Goal: Information Seeking & Learning: Learn about a topic

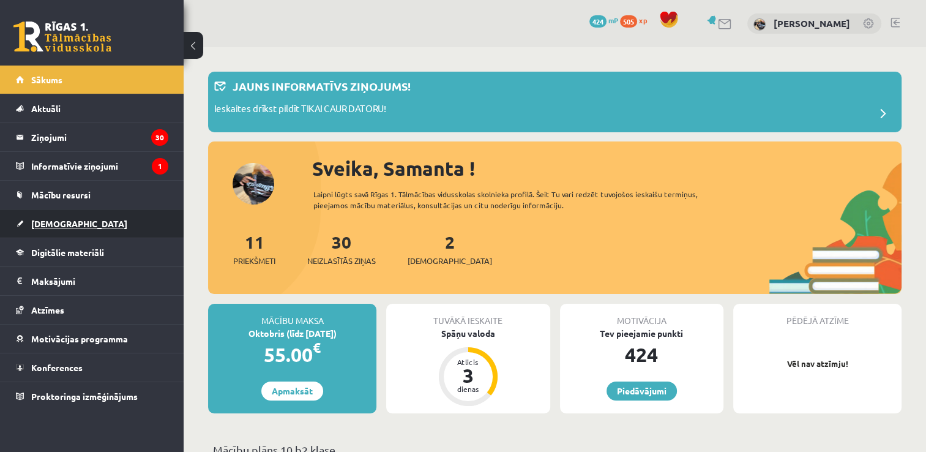
click at [54, 226] on span "[DEMOGRAPHIC_DATA]" at bounding box center [79, 223] width 96 height 11
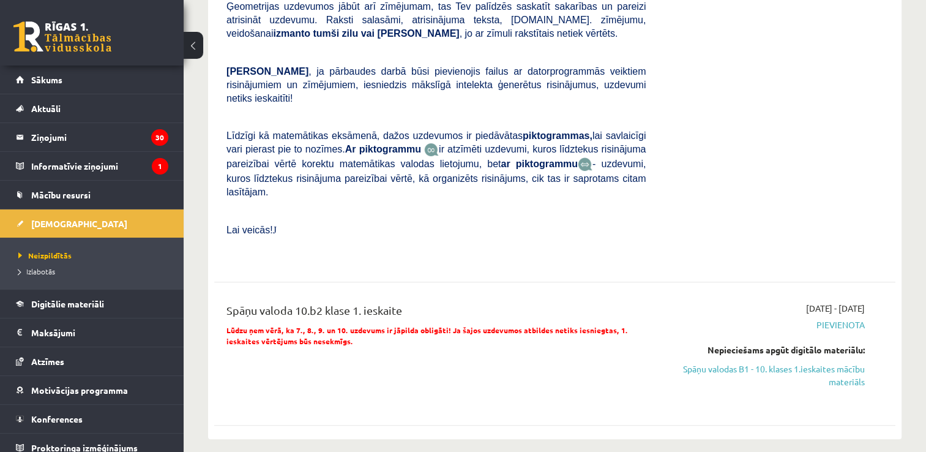
scroll to position [428, 0]
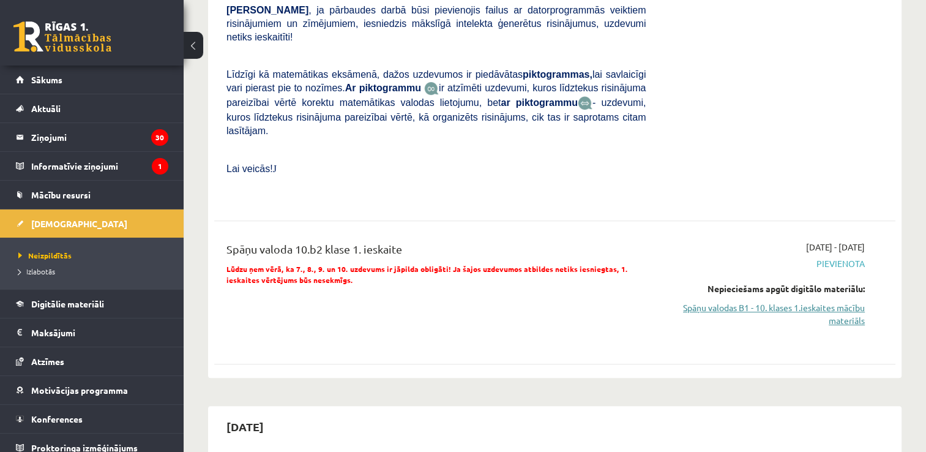
click at [812, 301] on link "Spāņu valodas B1 - 10. klases 1.ieskaites mācību materiāls" at bounding box center [764, 314] width 201 height 26
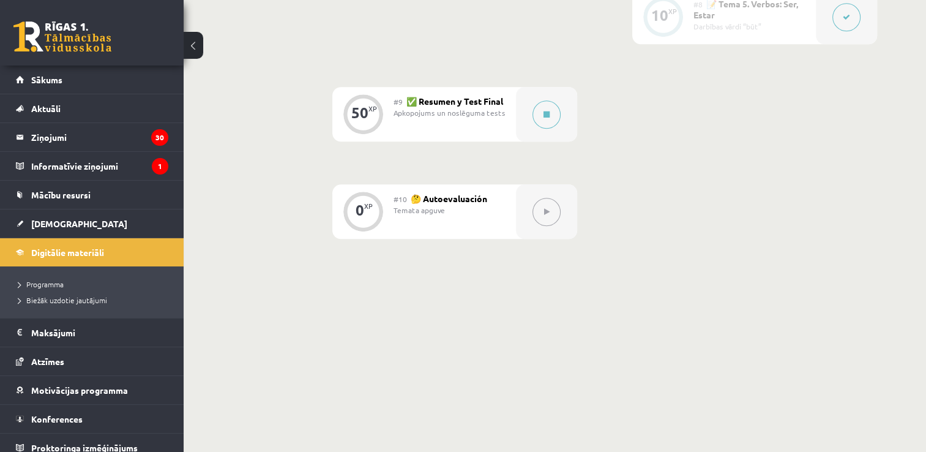
scroll to position [1094, 0]
click at [566, 114] on div at bounding box center [546, 113] width 61 height 54
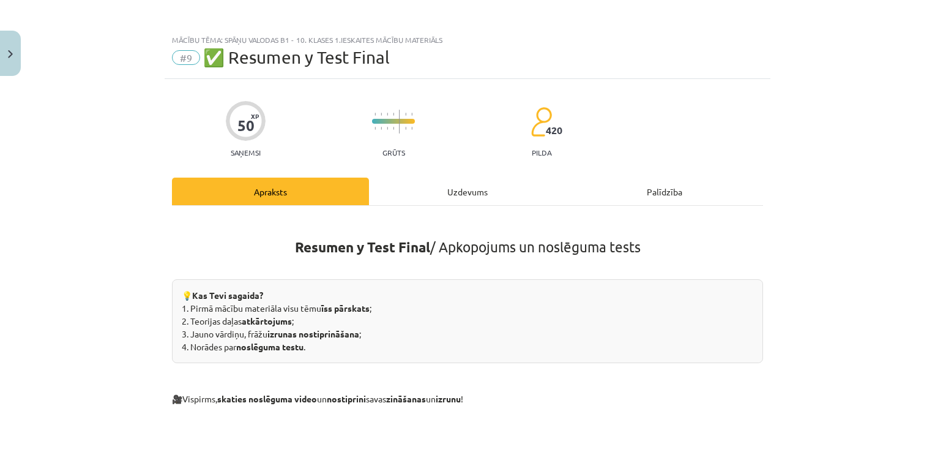
scroll to position [0, 0]
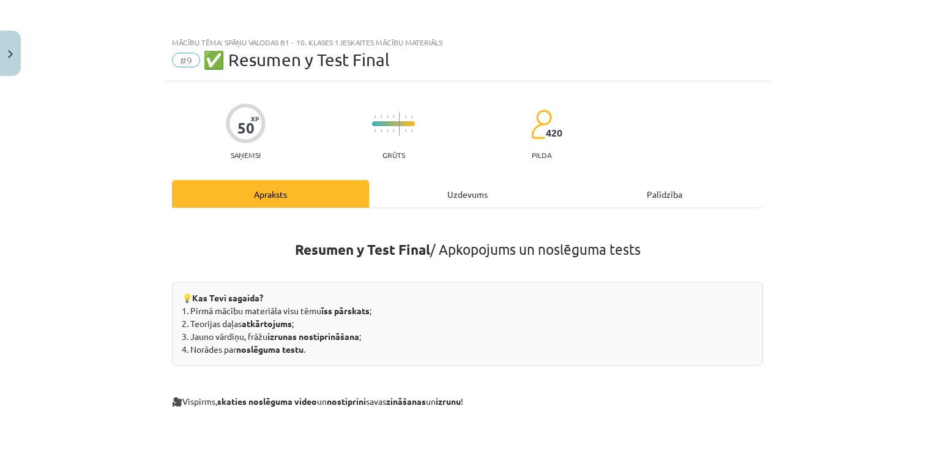
click at [432, 201] on div "Uzdevums" at bounding box center [467, 194] width 197 height 28
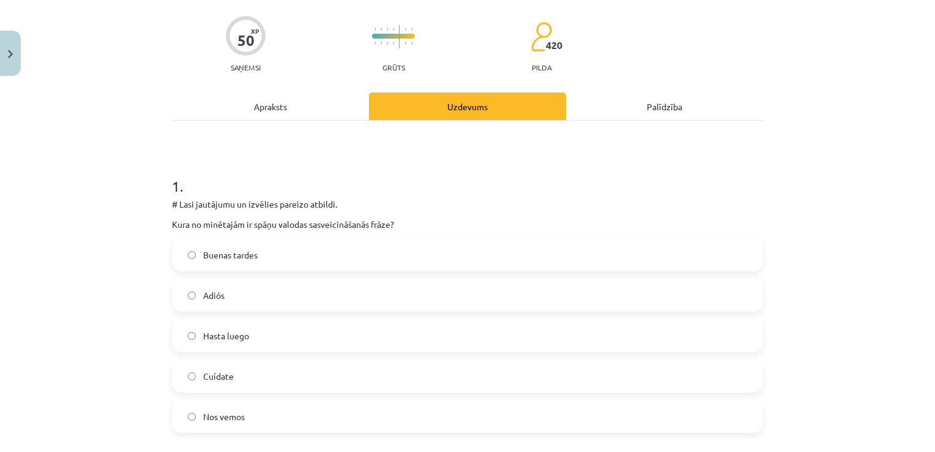
scroll to position [153, 0]
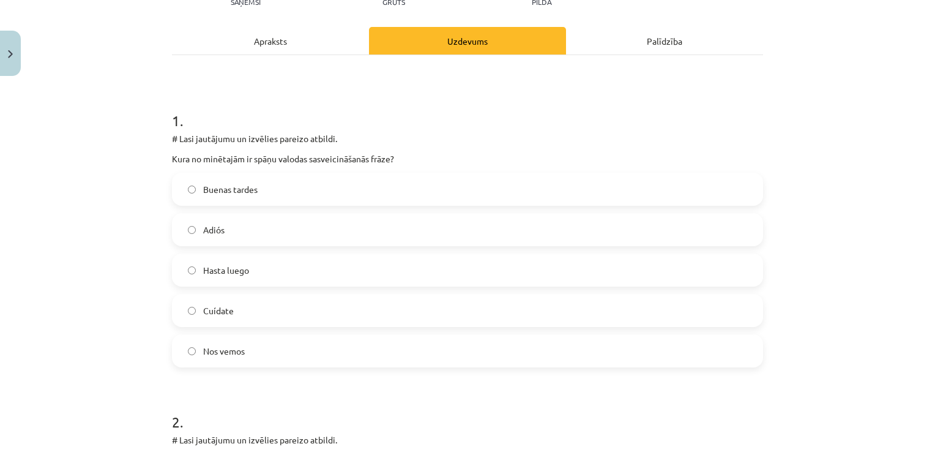
click at [207, 191] on span "Buenas tardes" at bounding box center [230, 189] width 54 height 13
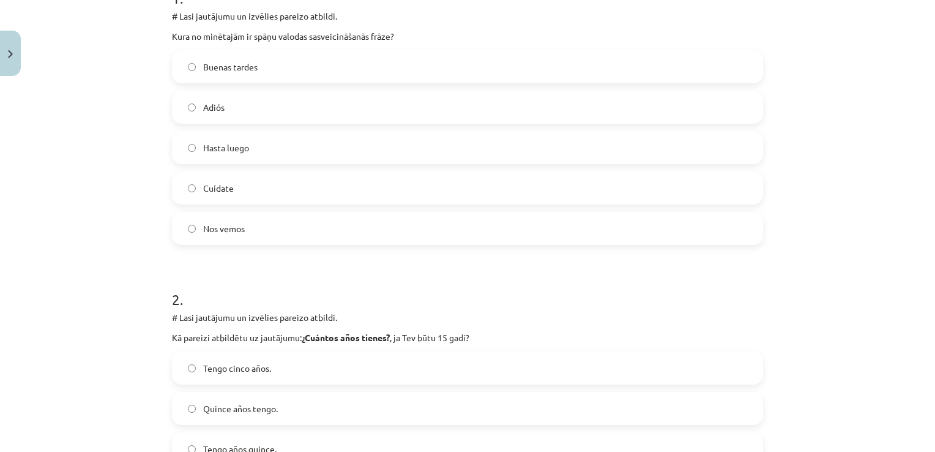
scroll to position [398, 0]
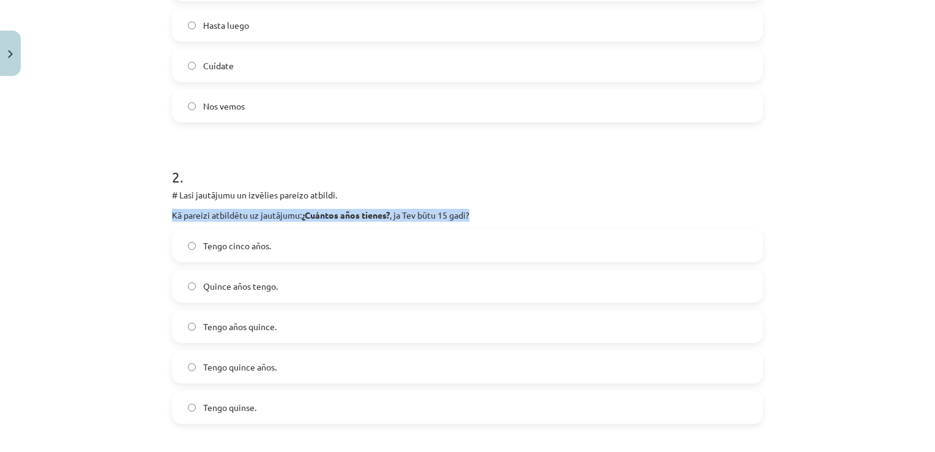
drag, startPoint x: 157, startPoint y: 211, endPoint x: 477, endPoint y: 207, distance: 320.7
click at [477, 207] on div "Mācību tēma: Spāņu valodas b1 - 10. klases 1.ieskaites mācību materiāls #9 ✅ Re…" at bounding box center [467, 226] width 935 height 452
copy p "Kā pareizi atbildētu uz jautājumu: ¿Cuántos años tienes? , ja [PERSON_NAME] būt…"
click at [274, 368] on label "Tengo quince años." at bounding box center [467, 366] width 589 height 31
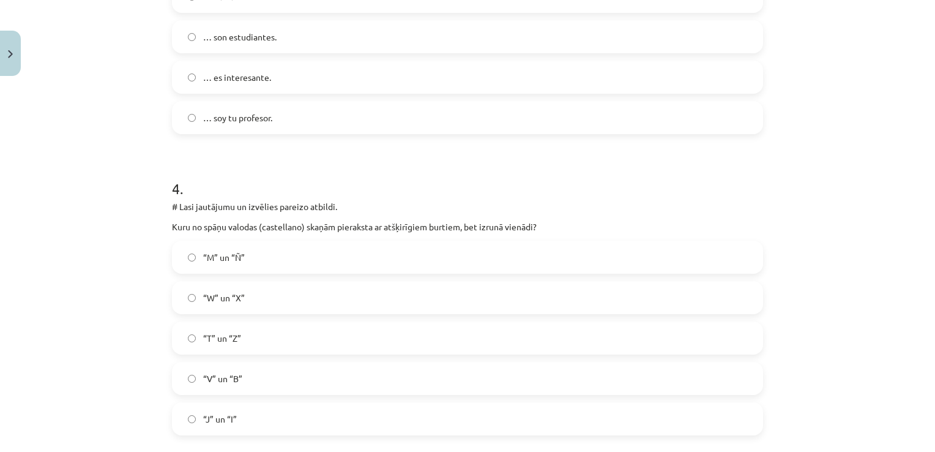
scroll to position [1010, 0]
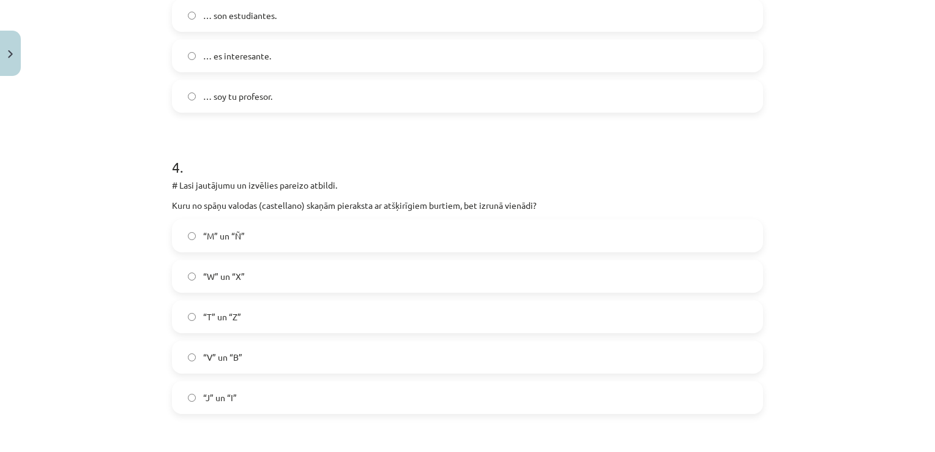
click at [345, 310] on label "“T” un “Z”" at bounding box center [467, 316] width 589 height 31
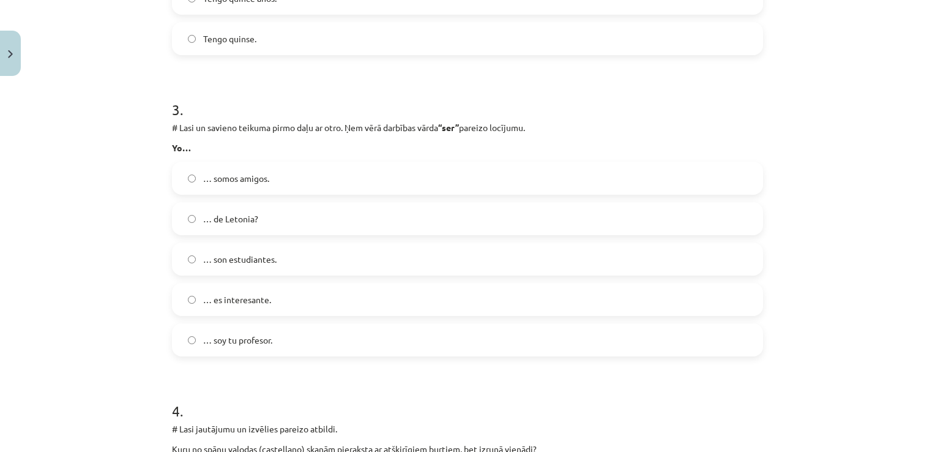
scroll to position [765, 0]
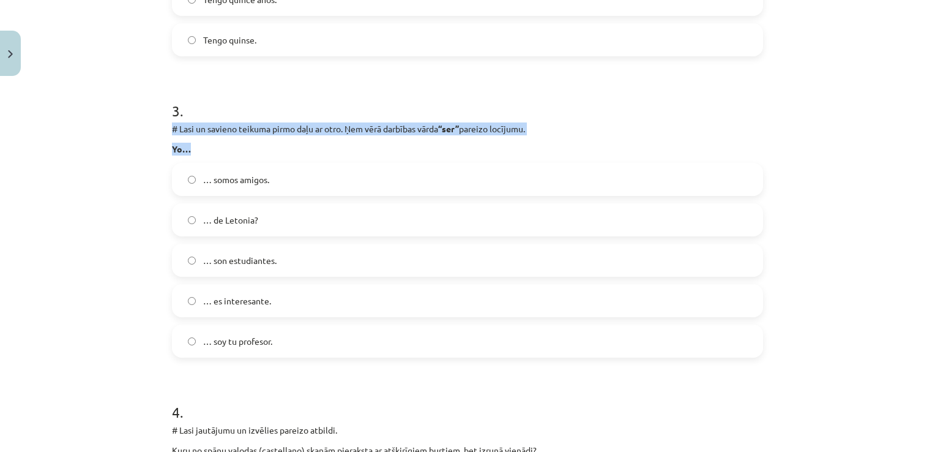
drag, startPoint x: 152, startPoint y: 124, endPoint x: 208, endPoint y: 146, distance: 60.2
click at [208, 146] on div "Mācību tēma: Spāņu valodas b1 - 10. klases 1.ieskaites mācību materiāls #9 ✅ Re…" at bounding box center [467, 226] width 935 height 452
copy div "# Lasi un savieno teikuma pirmo daļu ar otro. Ņem vērā darbības vārda “ser” par…"
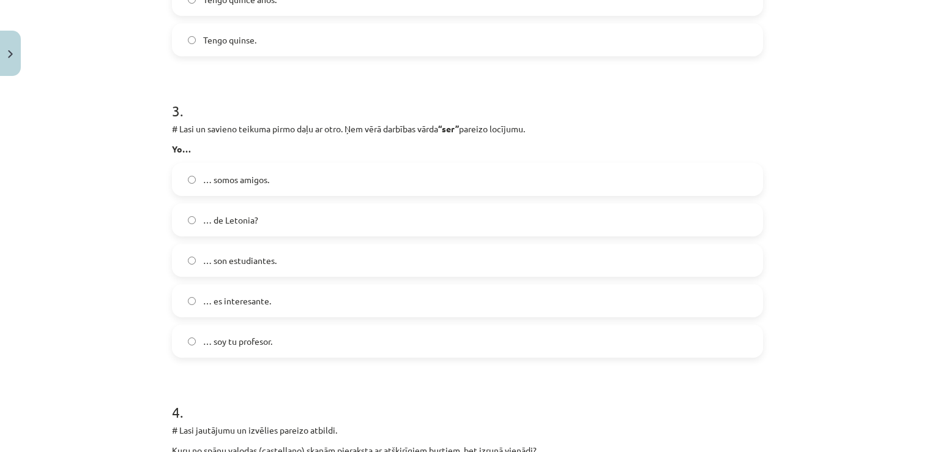
click at [132, 231] on div "Mācību tēma: Spāņu valodas b1 - 10. klases 1.ieskaites mācību materiāls #9 ✅ Re…" at bounding box center [467, 226] width 935 height 452
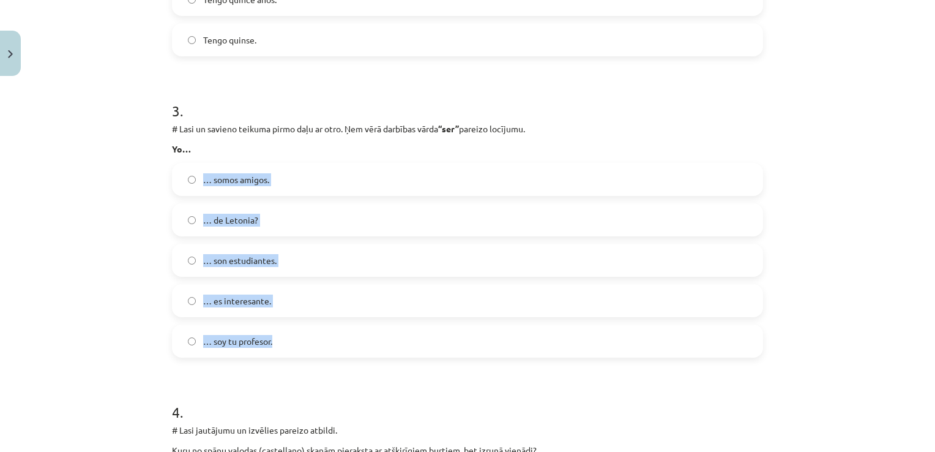
drag, startPoint x: 149, startPoint y: 176, endPoint x: 341, endPoint y: 353, distance: 261.6
click at [341, 353] on div "Mācību tēma: Spāņu valodas b1 - 10. klases 1.ieskaites mācību materiāls #9 ✅ Re…" at bounding box center [467, 226] width 935 height 452
copy div "… somos amigos. … de [PERSON_NAME]? … son estudiantes. … es interesante. … soy …"
click at [226, 344] on span "… soy tu profesor." at bounding box center [237, 341] width 69 height 13
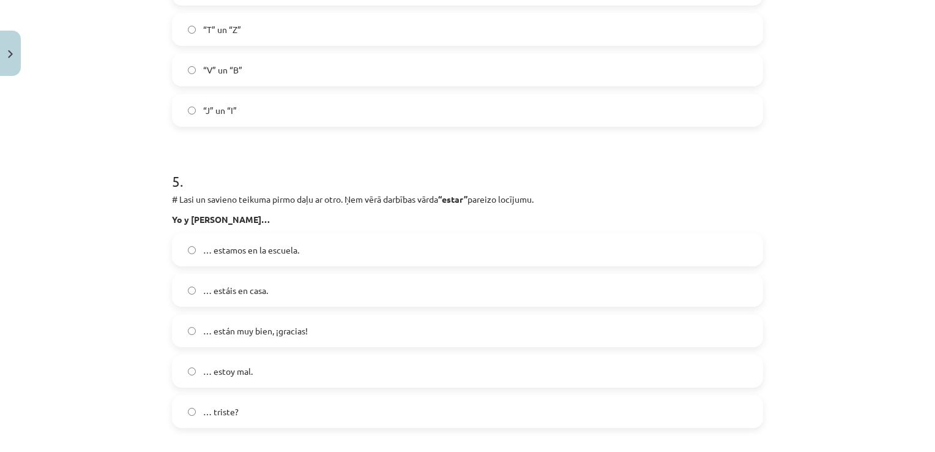
scroll to position [1316, 0]
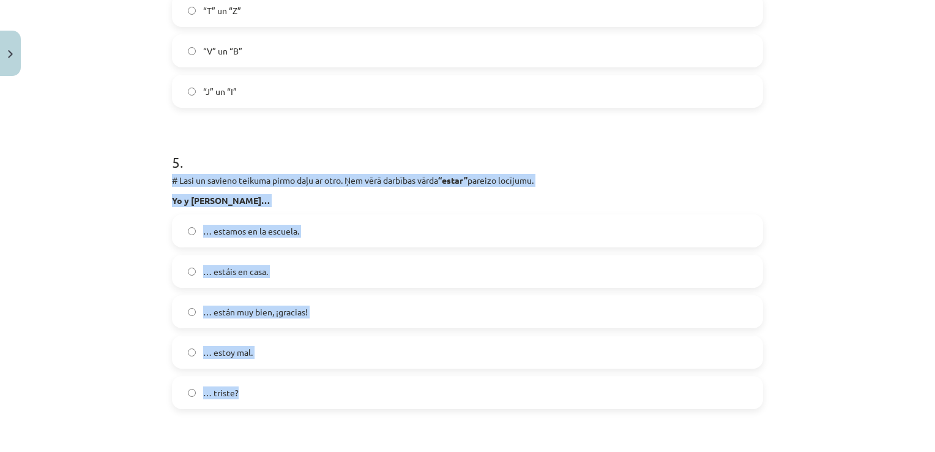
drag, startPoint x: 168, startPoint y: 184, endPoint x: 302, endPoint y: 378, distance: 236.3
click at [302, 378] on div "5 . # Lasi un savieno teikuma pirmo daļu ar otro. Ņem vērā darbības vārda “esta…" at bounding box center [467, 270] width 591 height 277
copy div "# Lasi un savieno teikuma pirmo daļu ar otro. Ņem vērā darbības vārda “estar” p…"
click at [272, 215] on label "… estamos en la escuela." at bounding box center [467, 230] width 589 height 31
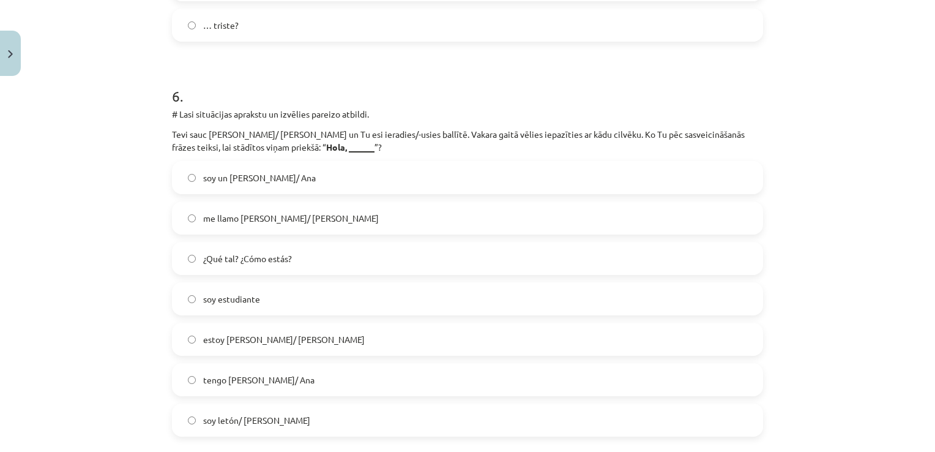
scroll to position [1744, 0]
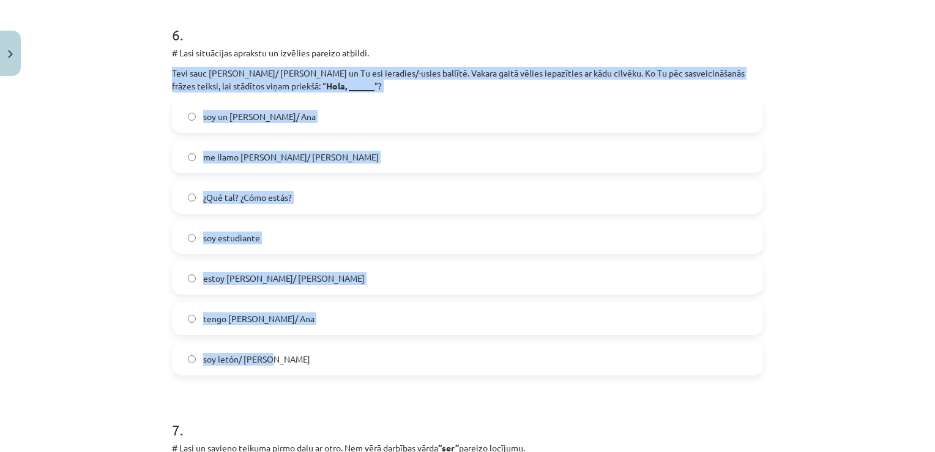
drag, startPoint x: 159, startPoint y: 64, endPoint x: 351, endPoint y: 361, distance: 353.8
click at [351, 361] on div "Mācību tēma: Spāņu valodas b1 - 10. klases 1.ieskaites mācību materiāls #9 ✅ Re…" at bounding box center [467, 226] width 935 height 452
copy div "Tevi sauc [PERSON_NAME]/ [PERSON_NAME] un Tu esi ieradies/-usies ballītē. Vakar…"
click at [242, 158] on span "me llamo [PERSON_NAME]/ [PERSON_NAME]" at bounding box center [291, 157] width 176 height 13
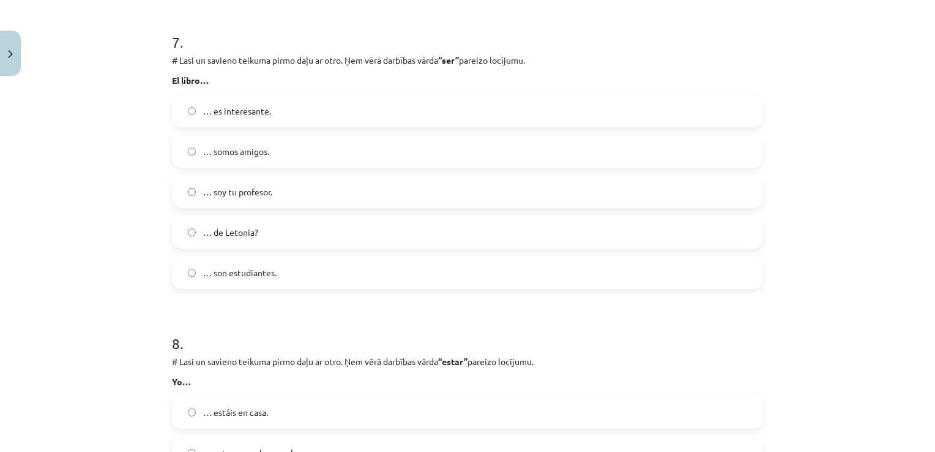
scroll to position [2111, 0]
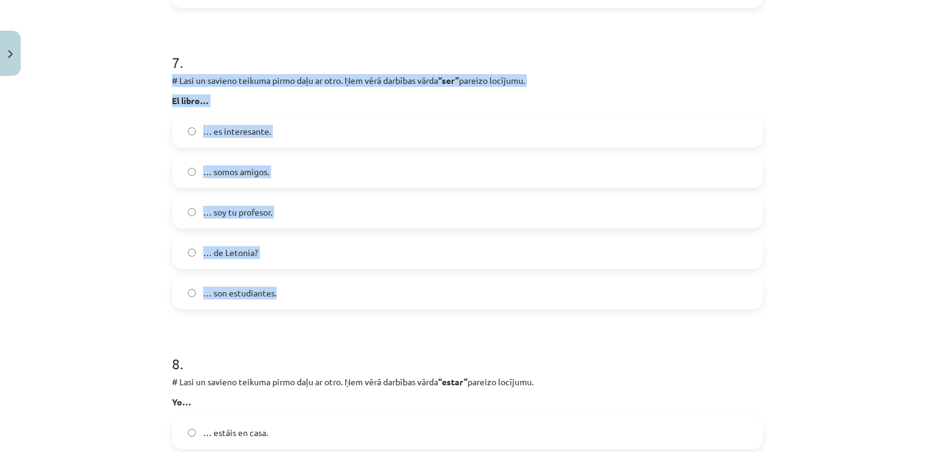
drag, startPoint x: 142, startPoint y: 73, endPoint x: 326, endPoint y: 301, distance: 292.4
click at [326, 301] on div "Mācību tēma: Spāņu valodas b1 - 10. klases 1.ieskaites mācību materiāls #9 ✅ Re…" at bounding box center [467, 226] width 935 height 452
copy div "# Lasi un savieno teikuma pirmo daļu ar otro. Ņem vērā darbības vārda “ser” par…"
click at [236, 138] on label "… es interesante." at bounding box center [467, 131] width 589 height 31
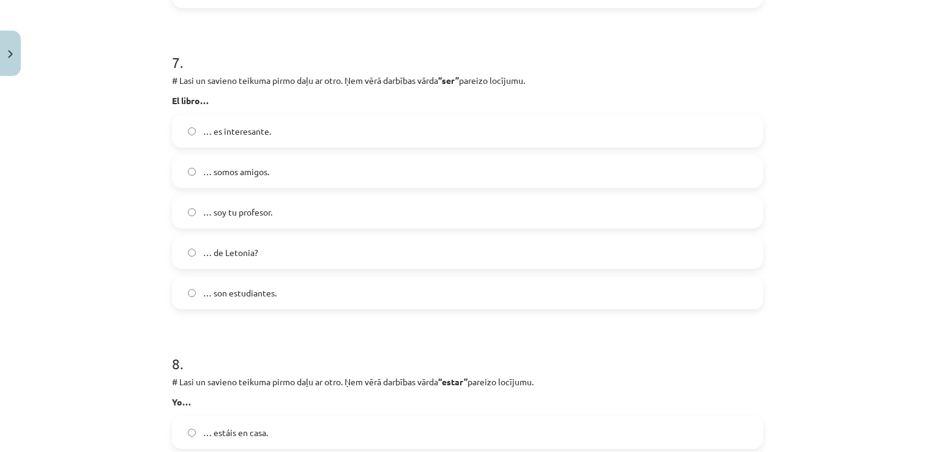
click at [251, 248] on span "… de Letonia?" at bounding box center [230, 252] width 55 height 13
click at [255, 121] on label "… es interesante." at bounding box center [467, 131] width 589 height 31
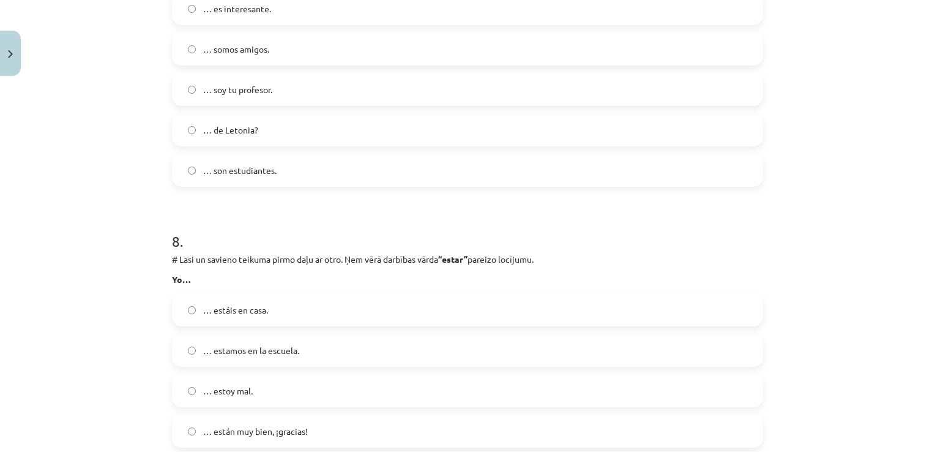
scroll to position [2295, 0]
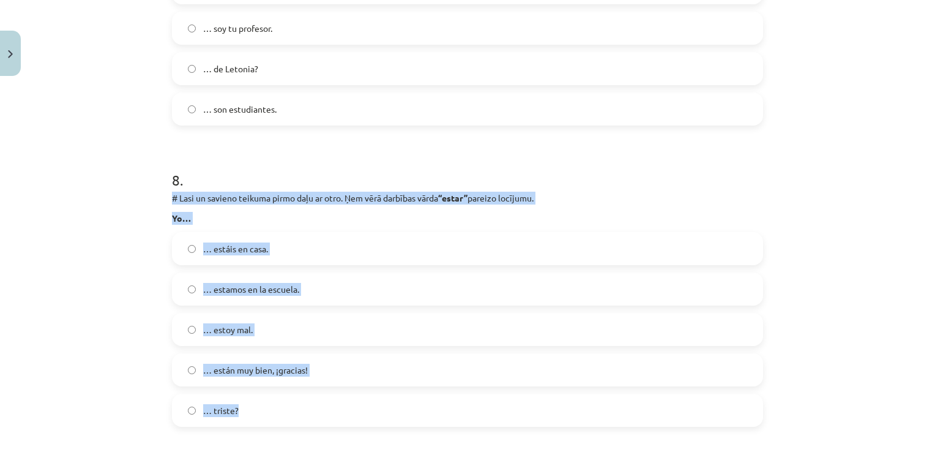
drag, startPoint x: 157, startPoint y: 192, endPoint x: 302, endPoint y: 416, distance: 267.0
click at [302, 416] on div "Mācību tēma: Spāņu valodas b1 - 10. klases 1.ieskaites mācību materiāls #9 ✅ Re…" at bounding box center [467, 226] width 935 height 452
copy div "# Lasi un savieno teikuma pirmo daļu ar otro. Ņem vērā darbības vārda “estar” p…"
click at [251, 424] on label "… triste?" at bounding box center [467, 410] width 589 height 31
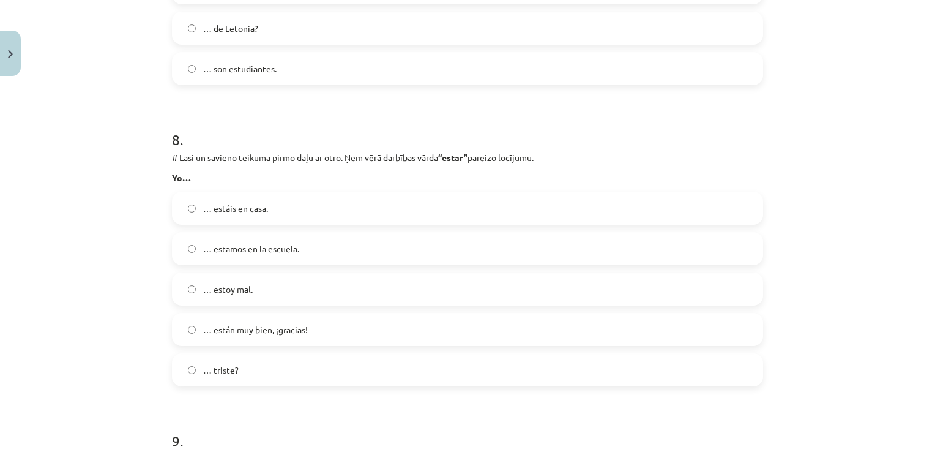
scroll to position [2356, 0]
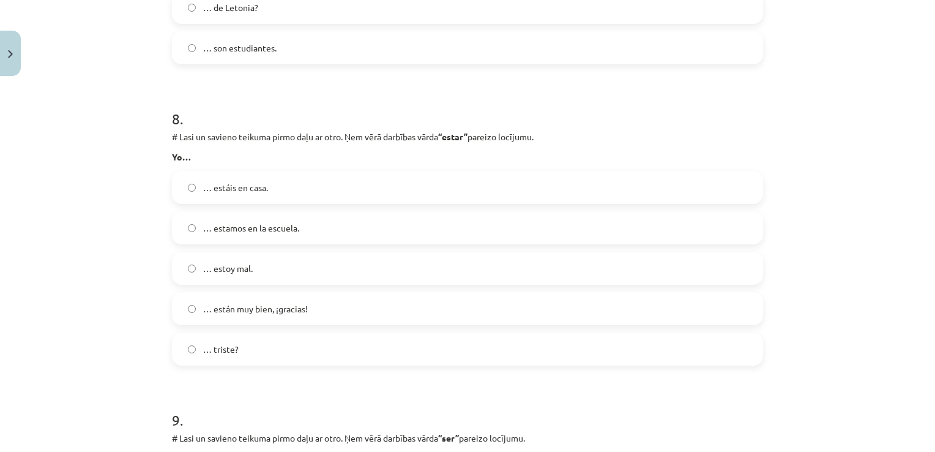
click at [252, 263] on label "… estoy mal." at bounding box center [467, 268] width 589 height 31
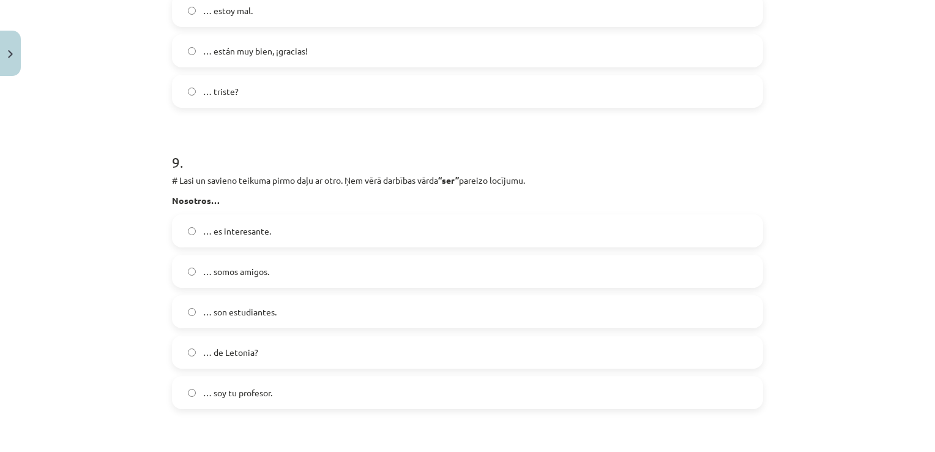
scroll to position [2617, 0]
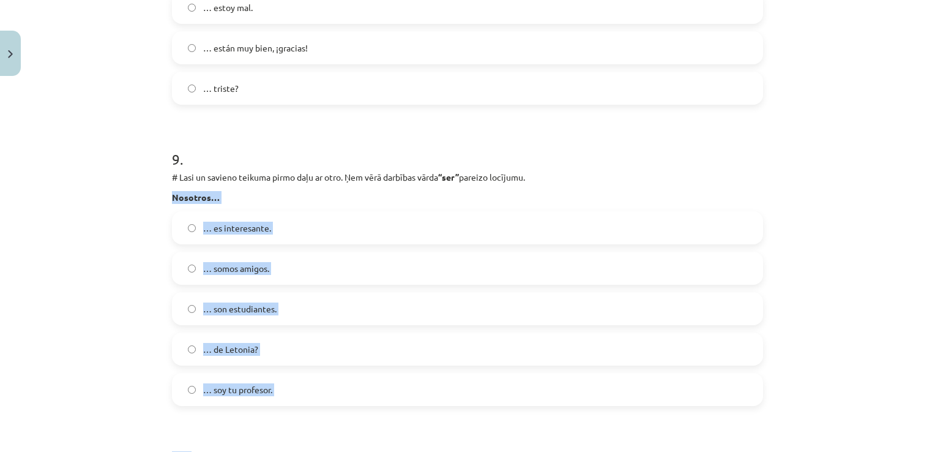
drag, startPoint x: 153, startPoint y: 197, endPoint x: 315, endPoint y: 416, distance: 271.7
click at [315, 416] on div "Mācību tēma: Spāņu valodas b1 - 10. klases 1.ieskaites mācību materiāls #9 ✅ Re…" at bounding box center [467, 226] width 935 height 452
copy form "Nosotros… … es interesante. … somos amigos. … son estudiantes. … de Letonia? … …"
click at [258, 258] on label "… somos amigos." at bounding box center [467, 268] width 589 height 31
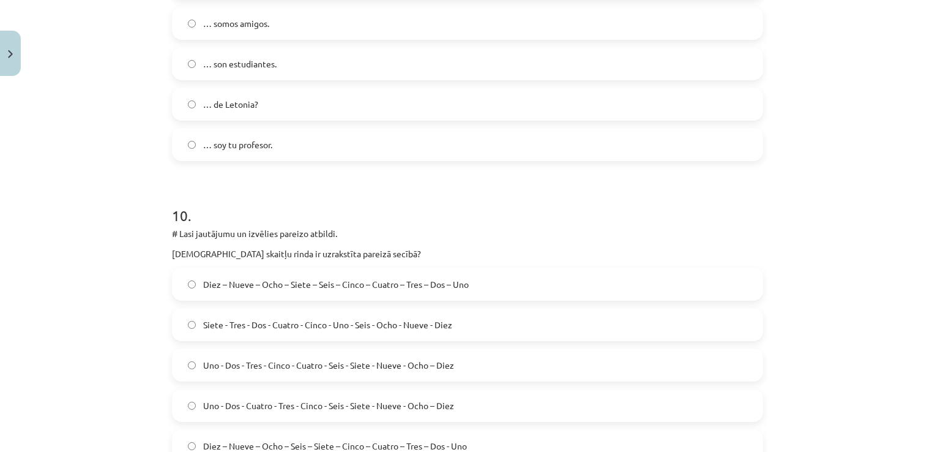
scroll to position [2923, 0]
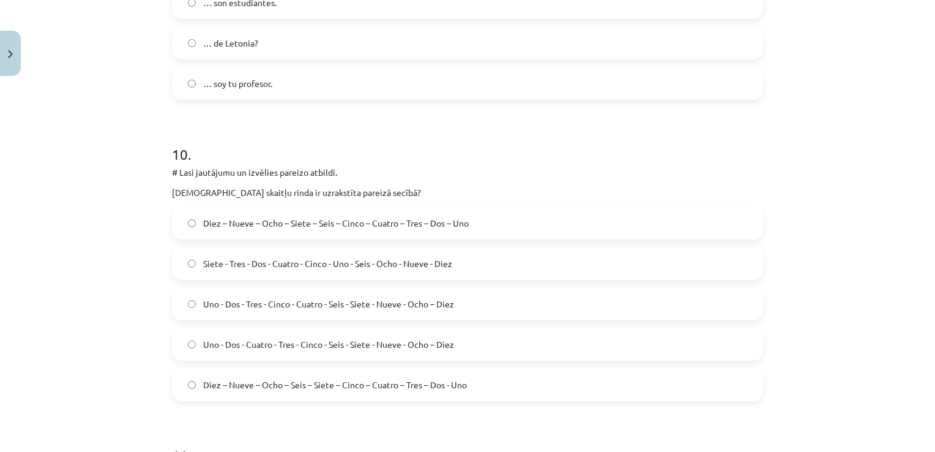
click at [447, 383] on span "Diez – Nueve – Ocho – Seis – Siete – Cinco – Cuatro – Tres – Dos - Uno" at bounding box center [335, 384] width 264 height 13
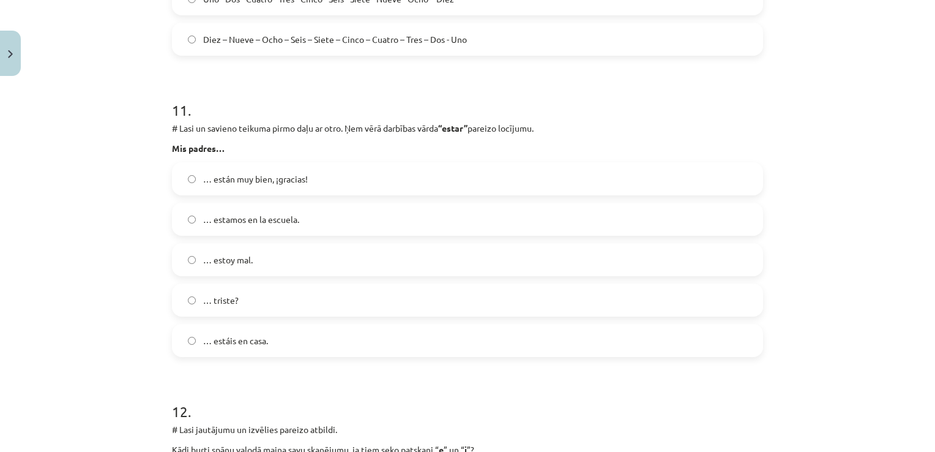
scroll to position [3290, 0]
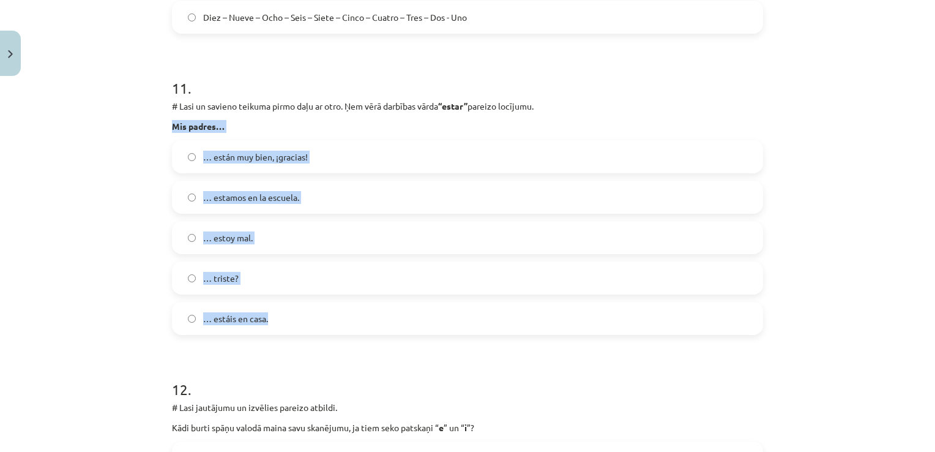
drag, startPoint x: 164, startPoint y: 124, endPoint x: 377, endPoint y: 324, distance: 292.2
copy div "Mis padres… … están muy bien, ¡gracias! … estamos en la escuela. … estoy mal. ……"
click at [351, 158] on label "… están muy bien, ¡gracias!" at bounding box center [467, 156] width 589 height 31
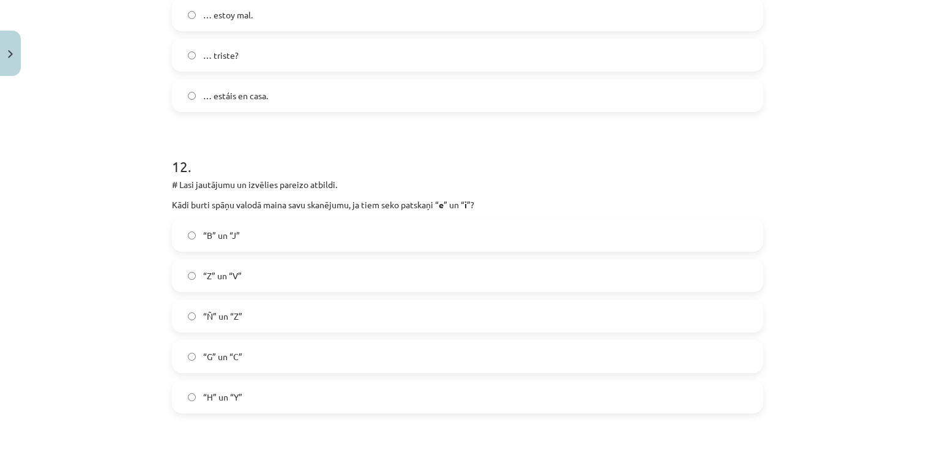
scroll to position [3535, 0]
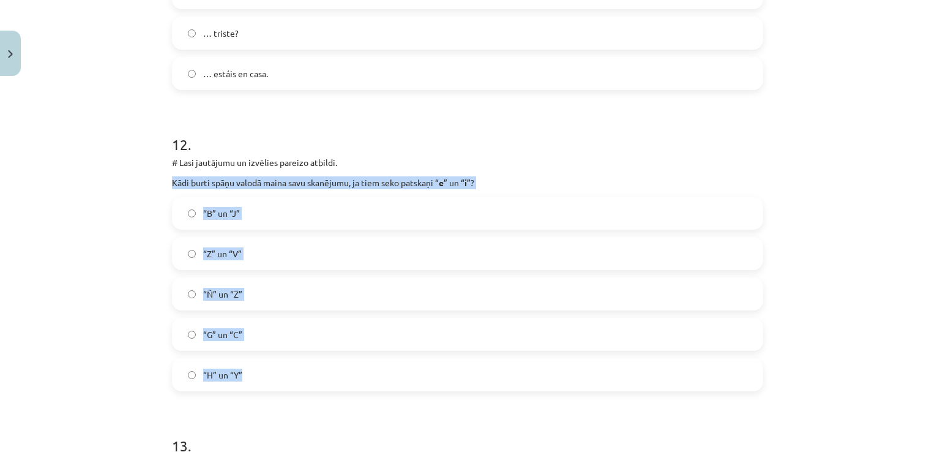
drag, startPoint x: 162, startPoint y: 184, endPoint x: 321, endPoint y: 367, distance: 242.9
copy div "Kādi burti spāņu valodā maina savu skanējumu, ja tiem seko patskaņi “ e ” un “ …"
click at [250, 332] on label "“G” un “C”" at bounding box center [467, 334] width 589 height 31
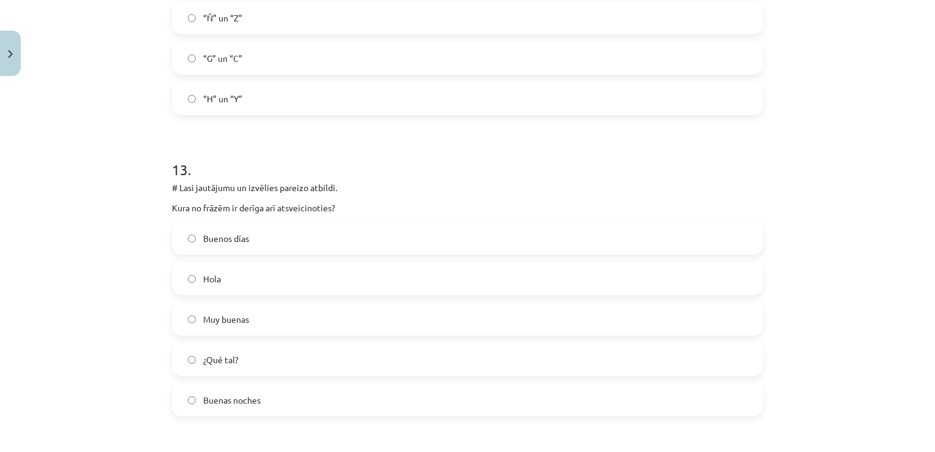
scroll to position [3841, 0]
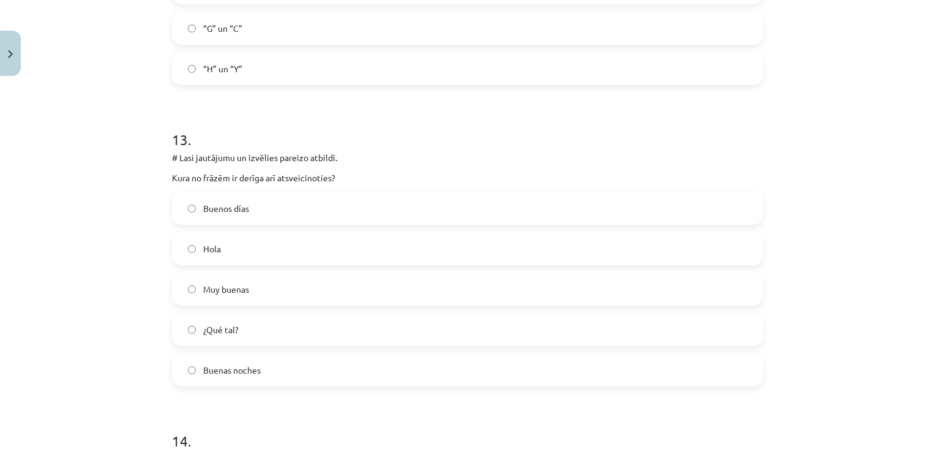
click at [291, 365] on label "Buenas noches" at bounding box center [467, 369] width 589 height 31
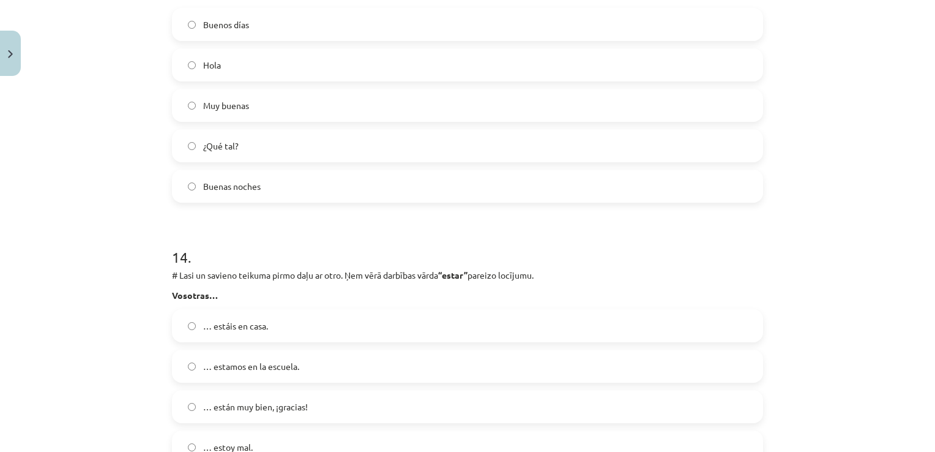
scroll to position [4147, 0]
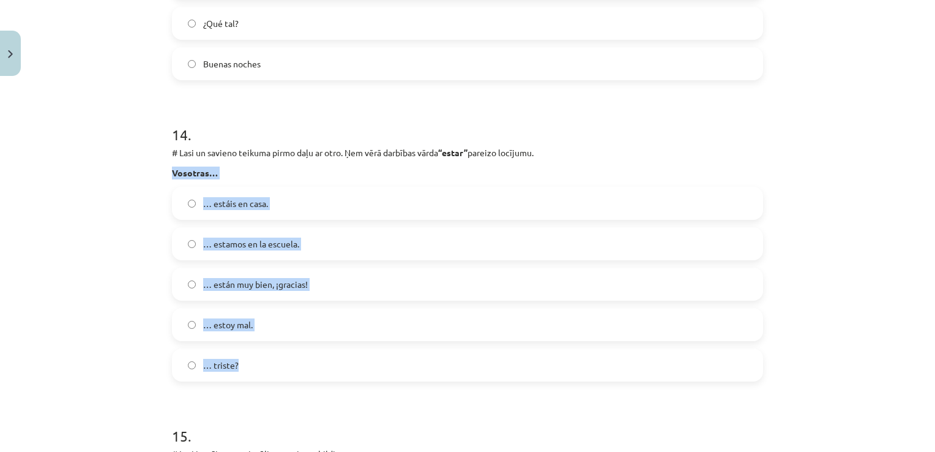
drag, startPoint x: 157, startPoint y: 170, endPoint x: 323, endPoint y: 356, distance: 249.6
click at [323, 356] on div "Mācību tēma: Spāņu valodas b1 - 10. klases 1.ieskaites mācību materiāls #9 ✅ Re…" at bounding box center [467, 226] width 935 height 452
click at [228, 192] on label "… estáis en casa." at bounding box center [467, 203] width 589 height 31
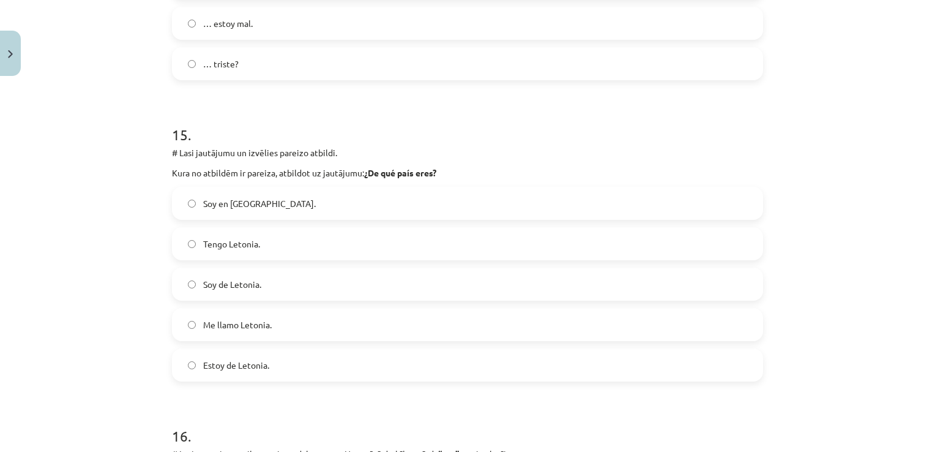
scroll to position [4453, 0]
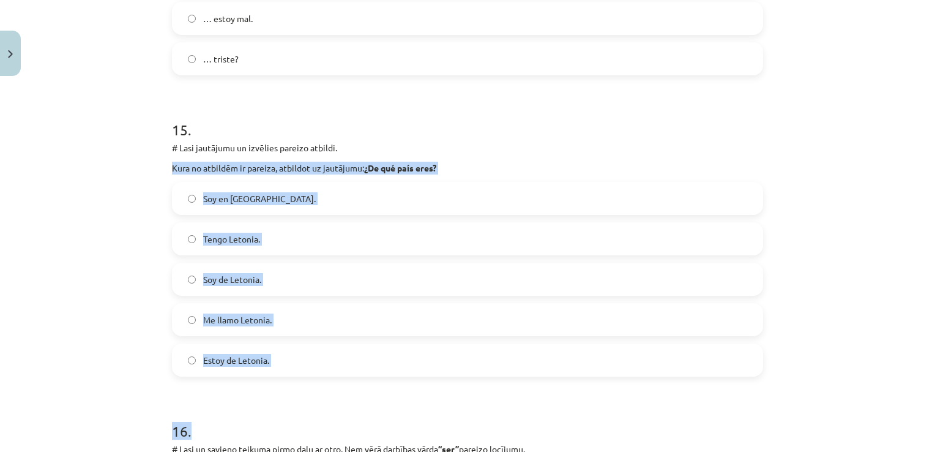
drag, startPoint x: 153, startPoint y: 162, endPoint x: 318, endPoint y: 378, distance: 271.6
click at [318, 378] on div "Mācību tēma: Spāņu valodas b1 - 10. klases 1.ieskaites mācību materiāls #9 ✅ Re…" at bounding box center [467, 226] width 935 height 452
click at [207, 190] on label "Soy en [GEOGRAPHIC_DATA]." at bounding box center [467, 198] width 589 height 31
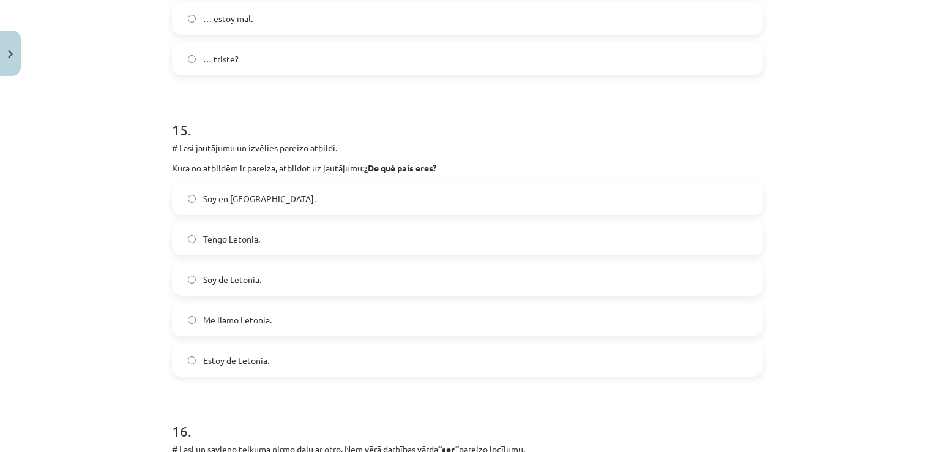
click at [262, 282] on label "Soy de Letonia." at bounding box center [467, 279] width 589 height 31
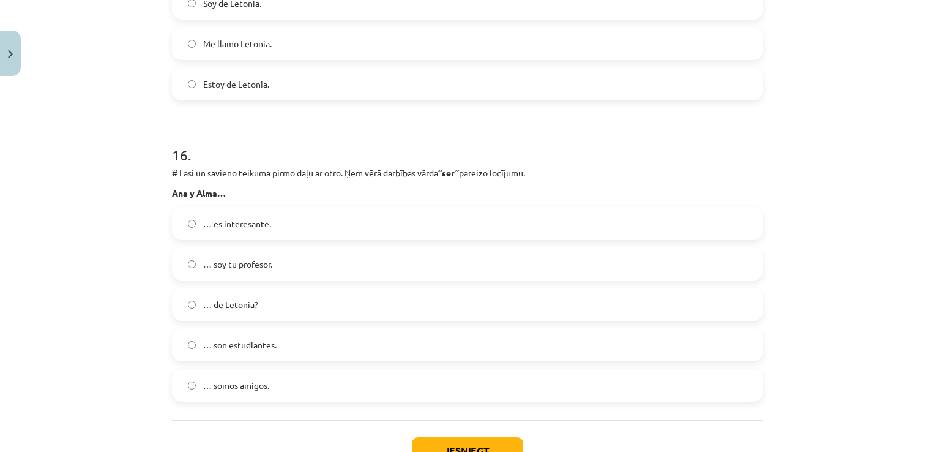
scroll to position [4759, 0]
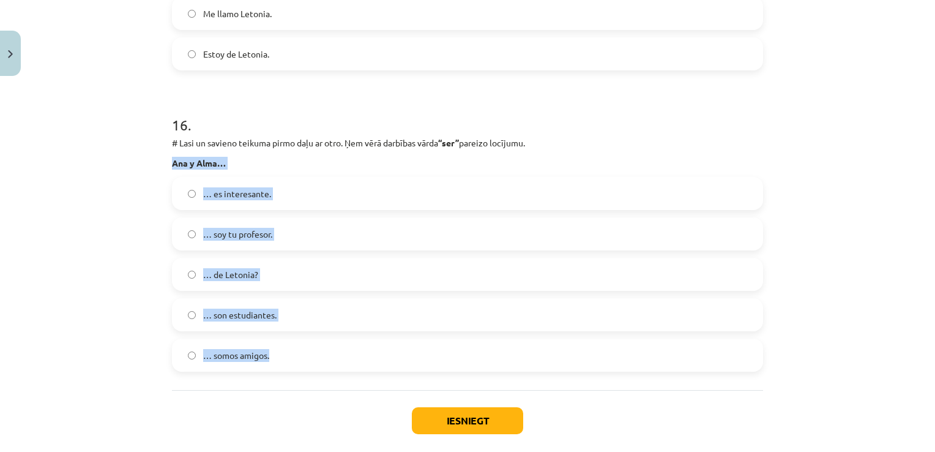
drag, startPoint x: 159, startPoint y: 166, endPoint x: 291, endPoint y: 334, distance: 212.7
click at [214, 308] on span "… son estudiantes." at bounding box center [239, 314] width 73 height 13
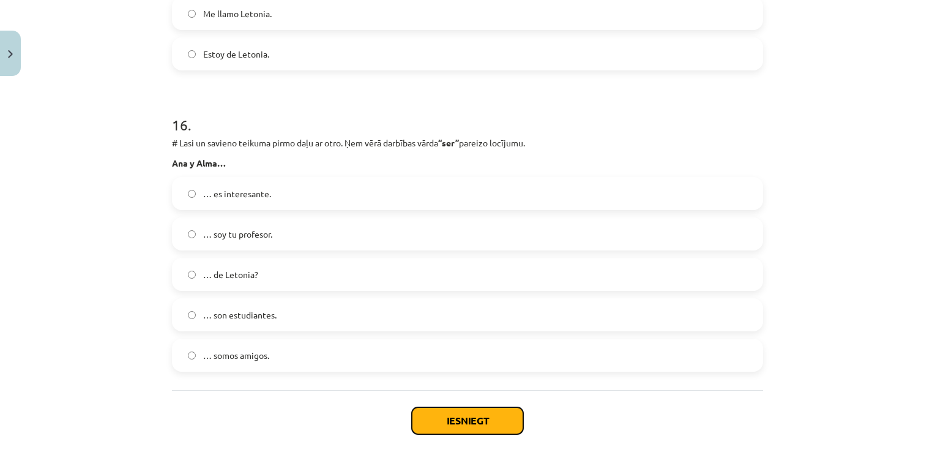
click at [457, 412] on button "Iesniegt" at bounding box center [467, 420] width 111 height 27
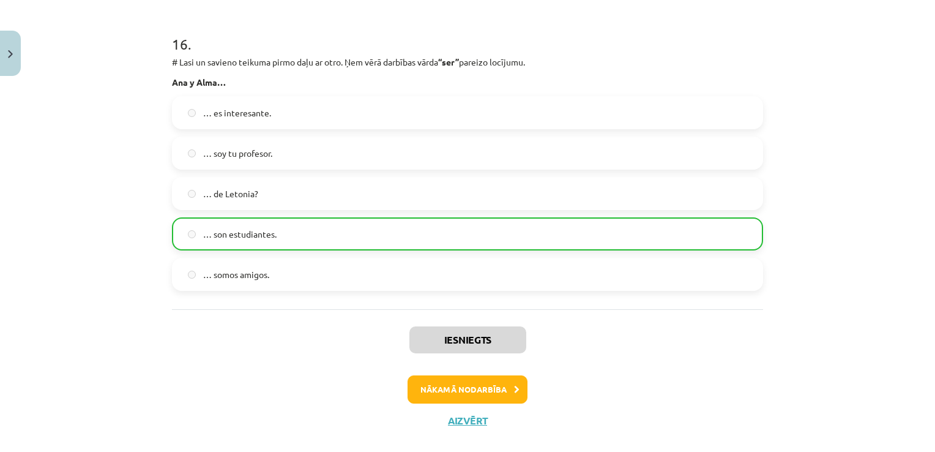
scroll to position [4858, 0]
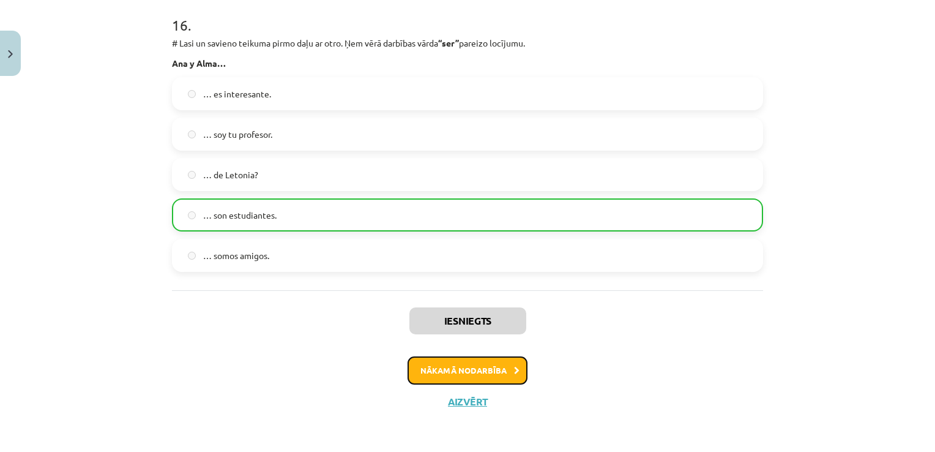
click at [477, 374] on button "Nākamā nodarbība" at bounding box center [468, 370] width 120 height 28
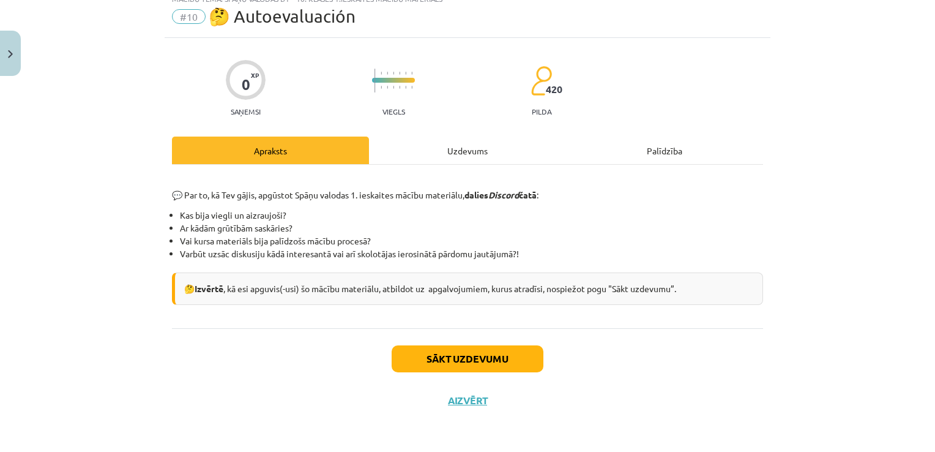
scroll to position [31, 0]
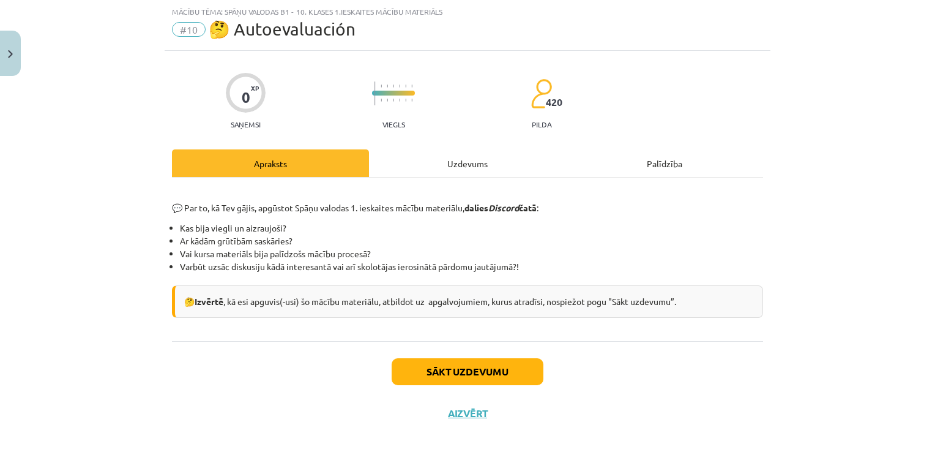
click at [480, 162] on div "Uzdevums" at bounding box center [467, 163] width 197 height 28
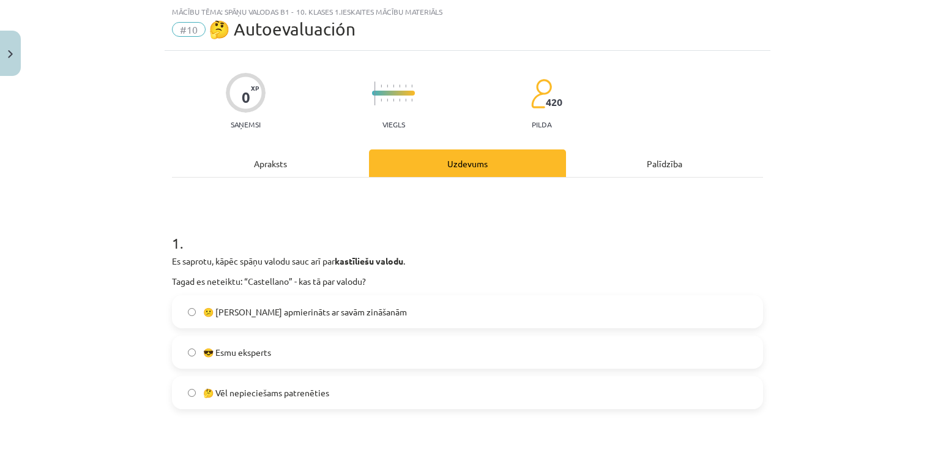
scroll to position [92, 0]
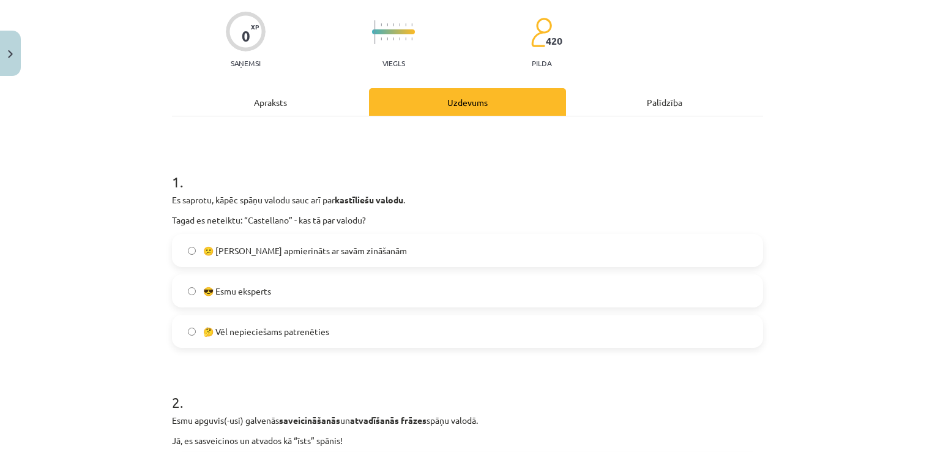
click at [365, 330] on label "🤔 Vēl nepieciešams patrenēties" at bounding box center [467, 331] width 589 height 31
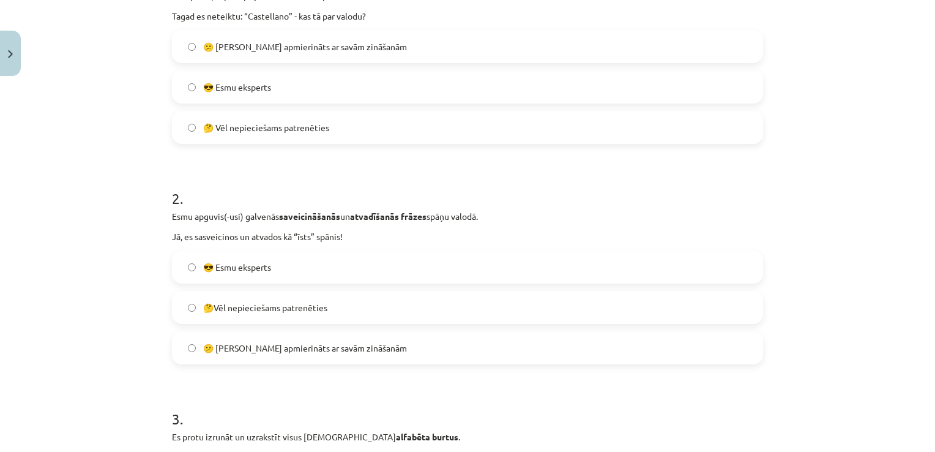
scroll to position [337, 0]
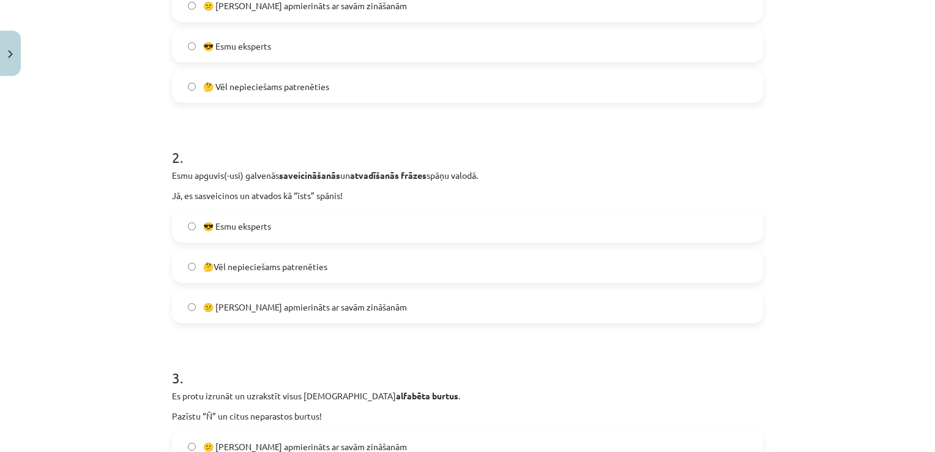
click at [362, 264] on label "🤔Vēl nepieciešams patrenēties" at bounding box center [467, 266] width 589 height 31
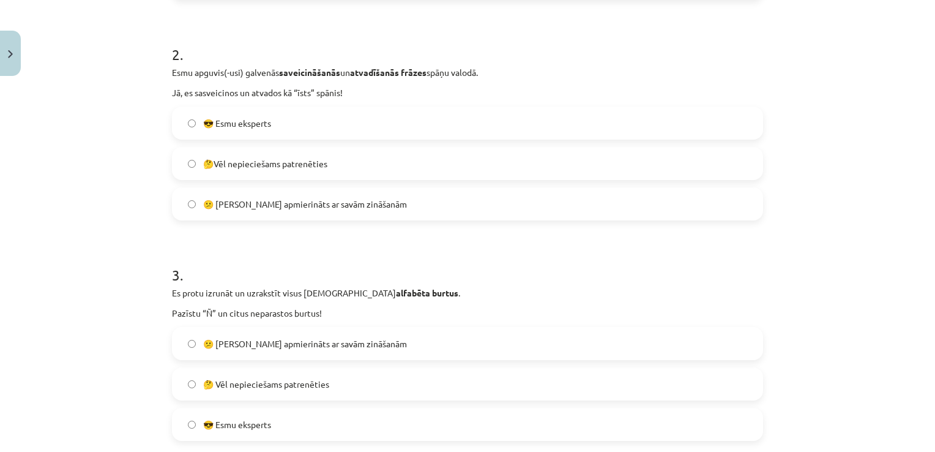
scroll to position [459, 0]
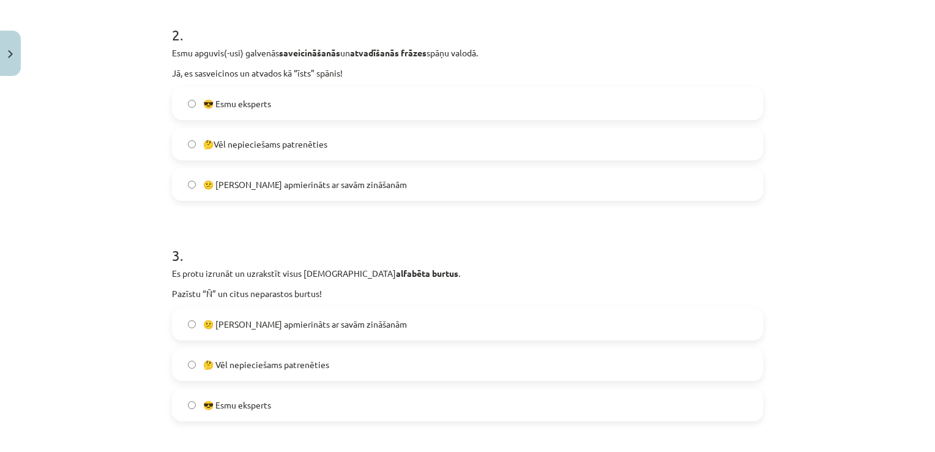
click at [391, 322] on label "😕 [PERSON_NAME] apmierināts ar savām zināšanām" at bounding box center [467, 323] width 589 height 31
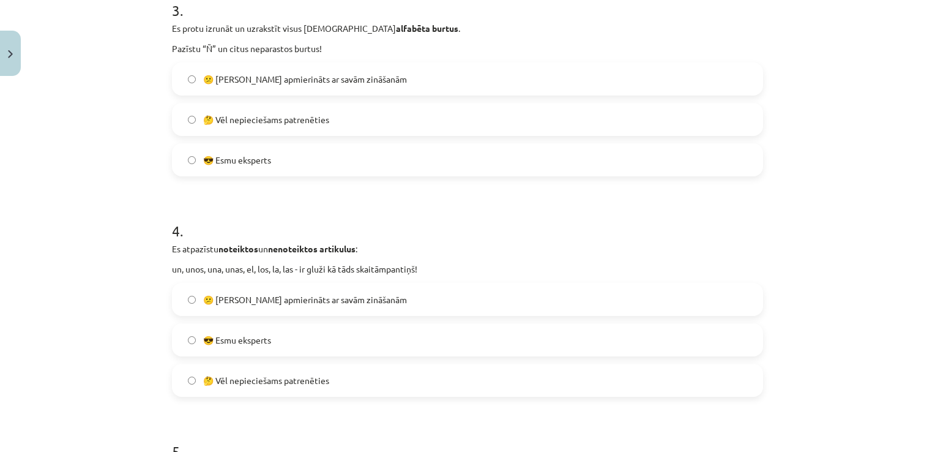
scroll to position [765, 0]
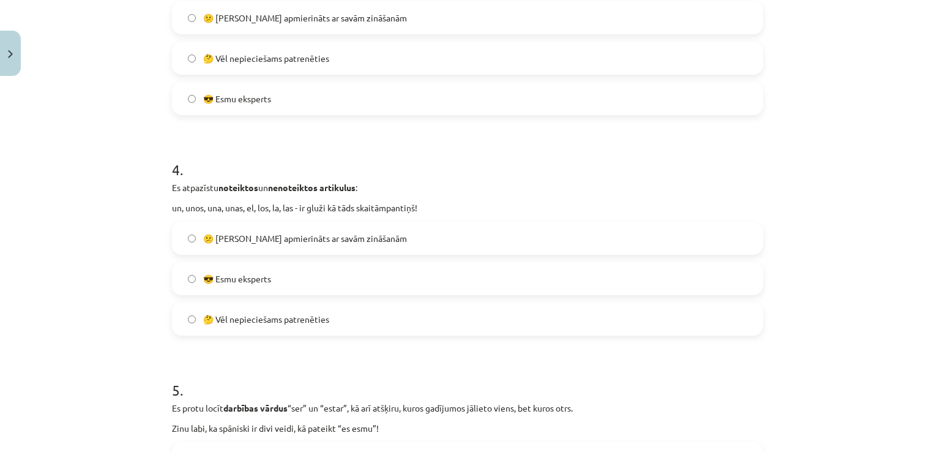
click at [354, 237] on span "😕 [PERSON_NAME] apmierināts ar savām zināšanām" at bounding box center [305, 238] width 204 height 13
click at [352, 314] on label "🤔 Vēl nepieciešams patrenēties" at bounding box center [467, 319] width 589 height 31
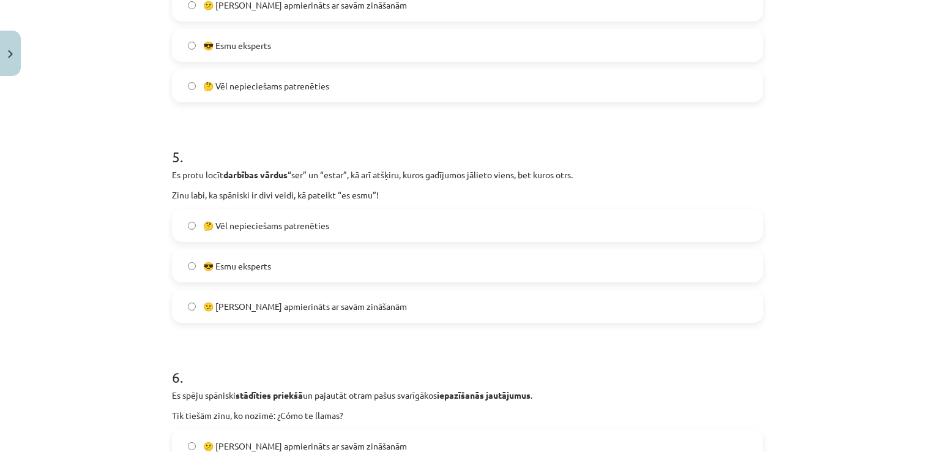
scroll to position [1010, 0]
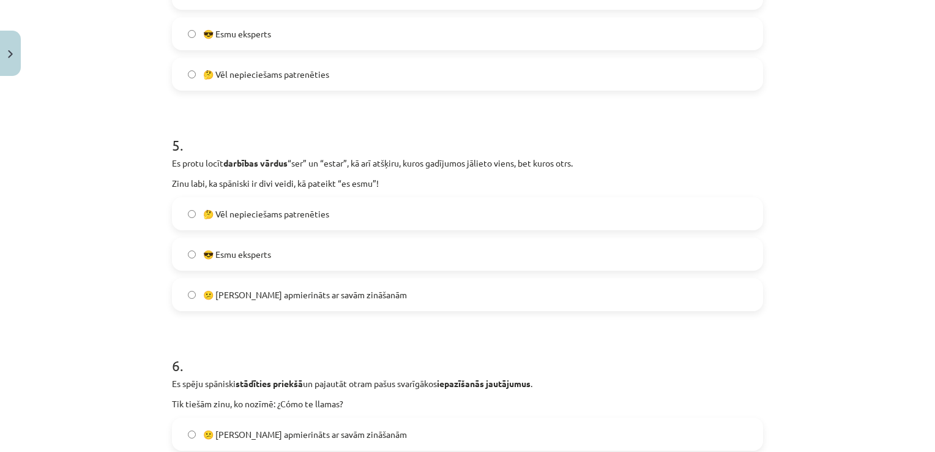
click at [371, 297] on label "😕 [PERSON_NAME] apmierināts ar savām zināšanām" at bounding box center [467, 294] width 589 height 31
click at [387, 222] on label "🤔 Vēl nepieciešams patrenēties" at bounding box center [467, 213] width 589 height 31
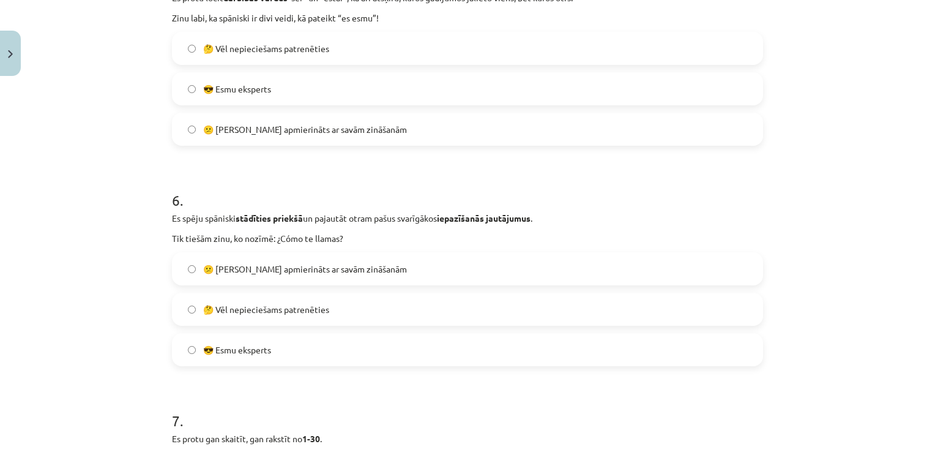
scroll to position [1193, 0]
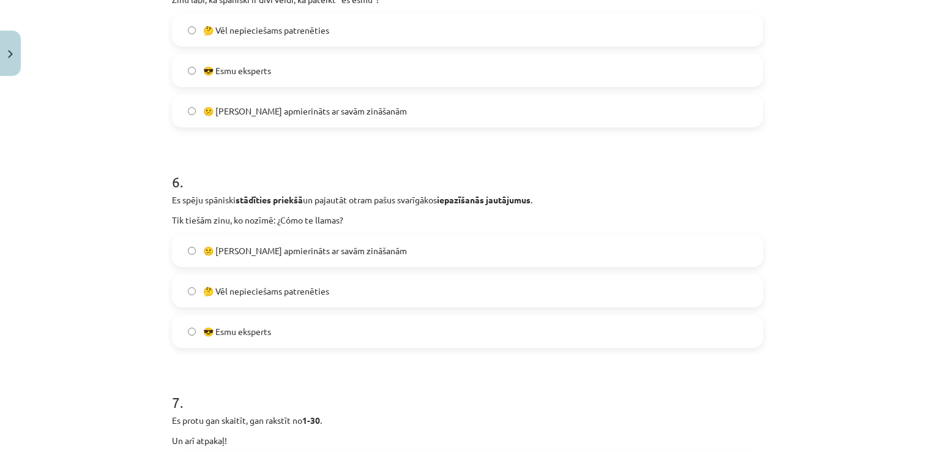
click at [342, 284] on label "🤔 Vēl nepieciešams patrenēties" at bounding box center [467, 290] width 589 height 31
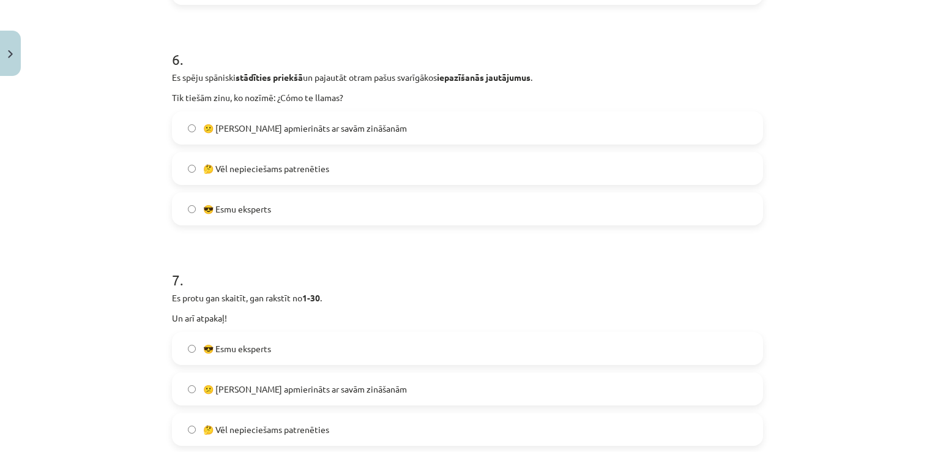
scroll to position [1377, 0]
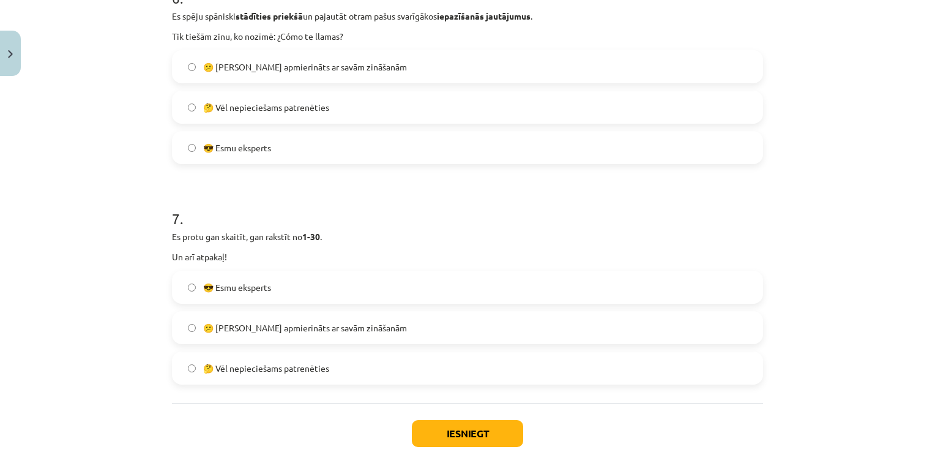
click at [354, 359] on label "🤔 Vēl nepieciešams patrenēties" at bounding box center [467, 367] width 589 height 31
click at [457, 422] on button "Iesniegt" at bounding box center [467, 433] width 111 height 27
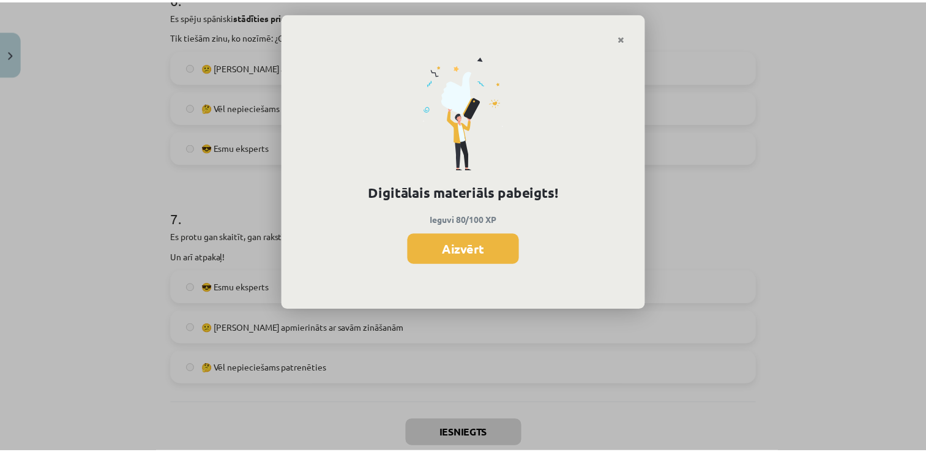
scroll to position [1065, 0]
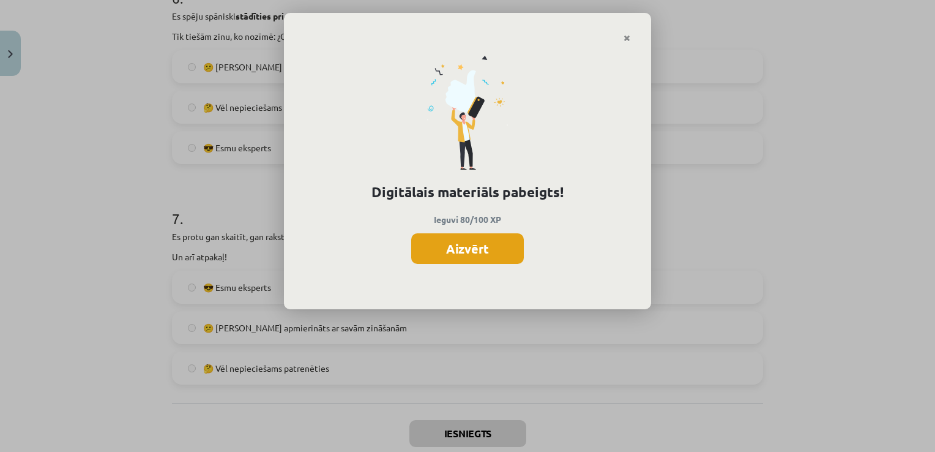
click at [494, 234] on button "Aizvērt" at bounding box center [467, 248] width 113 height 31
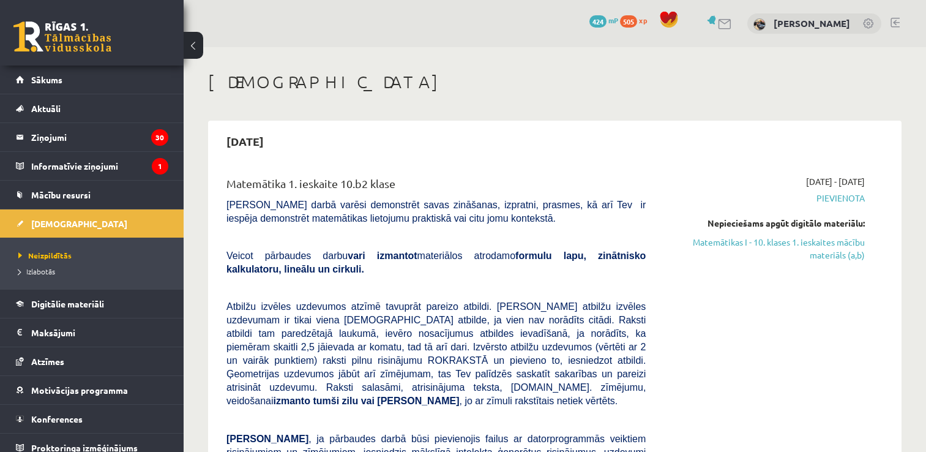
scroll to position [428, 0]
